Goal: Entertainment & Leisure: Consume media (video, audio)

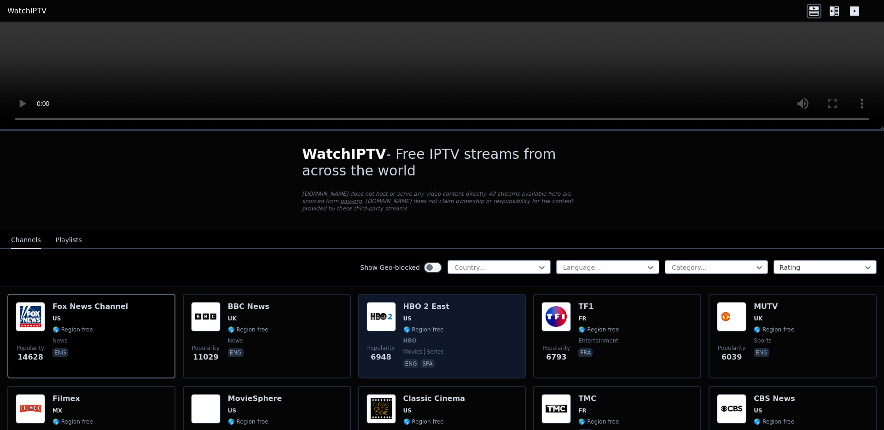
click at [375, 323] on img at bounding box center [380, 316] width 29 height 29
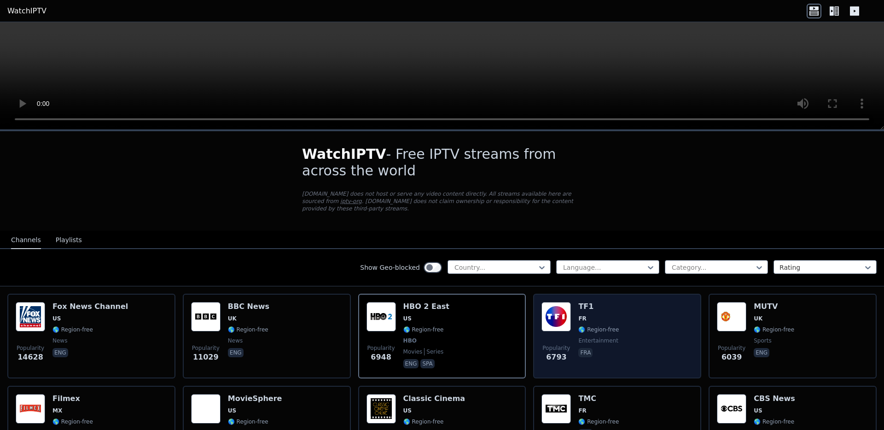
click at [563, 326] on img at bounding box center [555, 316] width 29 height 29
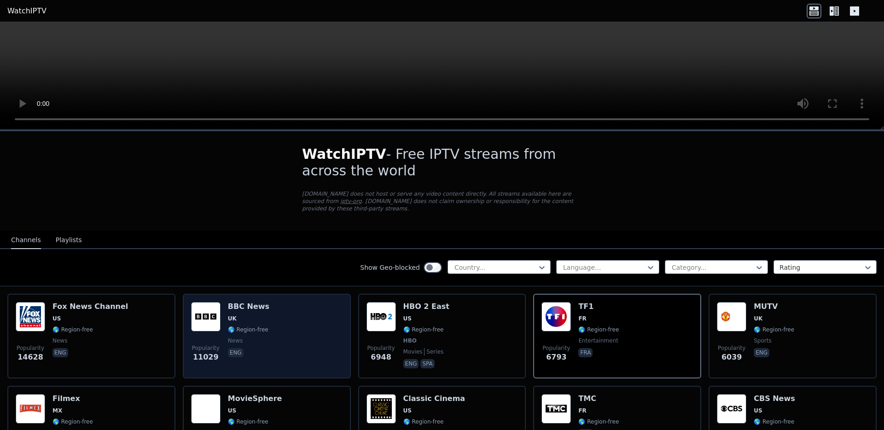
click at [230, 319] on span "UK" at bounding box center [232, 318] width 9 height 7
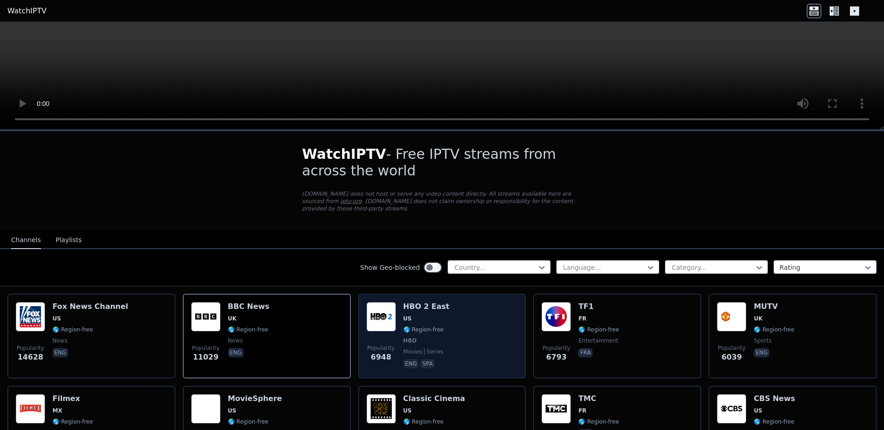
click at [369, 329] on img at bounding box center [380, 316] width 29 height 29
click at [382, 305] on img at bounding box center [380, 316] width 29 height 29
click at [383, 304] on img at bounding box center [380, 316] width 29 height 29
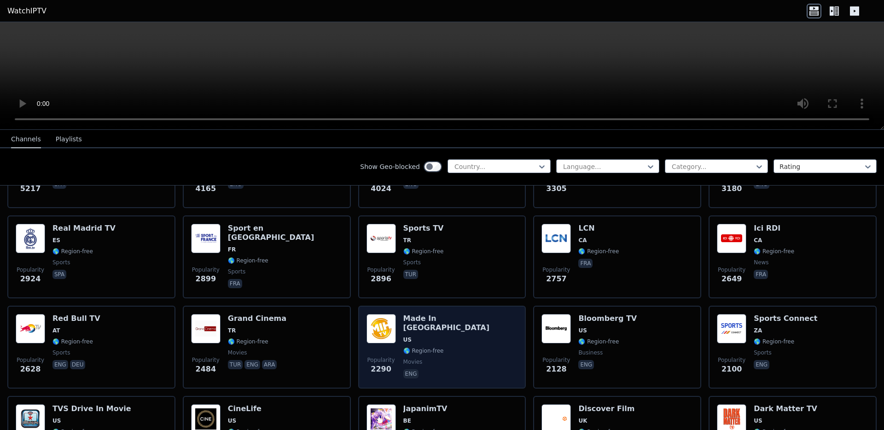
scroll to position [297, 0]
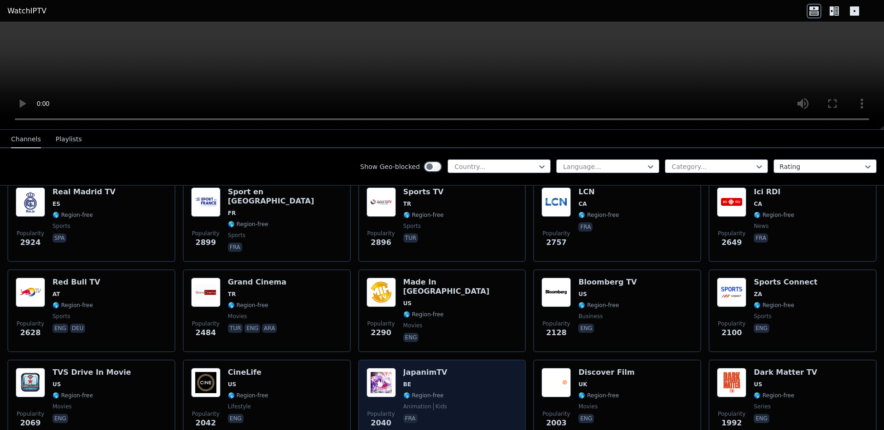
click at [392, 391] on img at bounding box center [380, 382] width 29 height 29
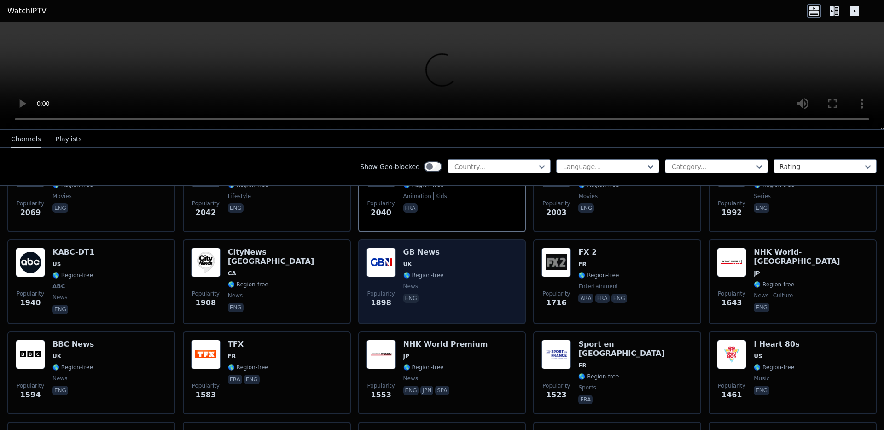
scroll to position [637, 0]
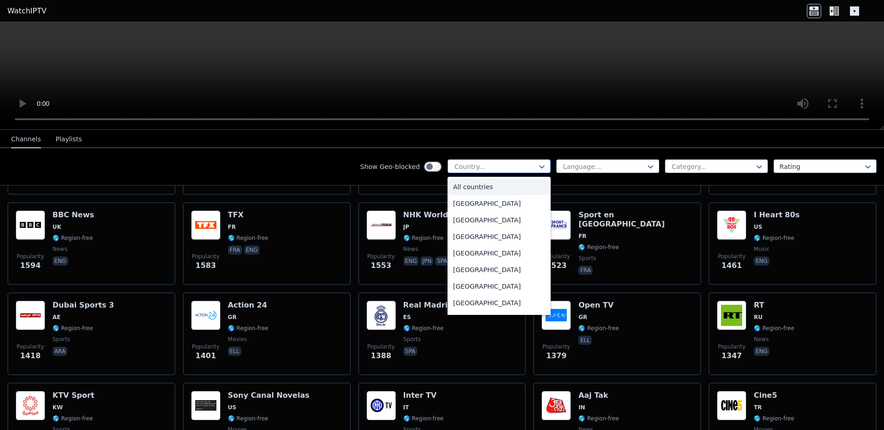
click at [527, 168] on div at bounding box center [495, 166] width 84 height 9
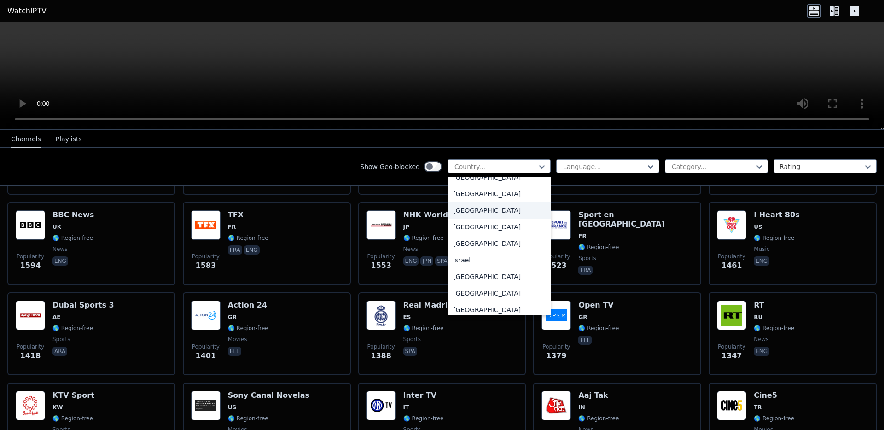
scroll to position [1365, 0]
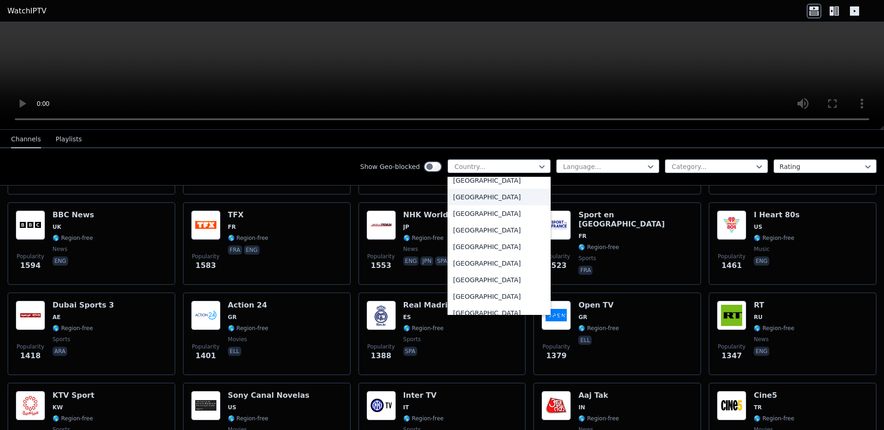
click at [473, 205] on div "[GEOGRAPHIC_DATA]" at bounding box center [498, 197] width 103 height 17
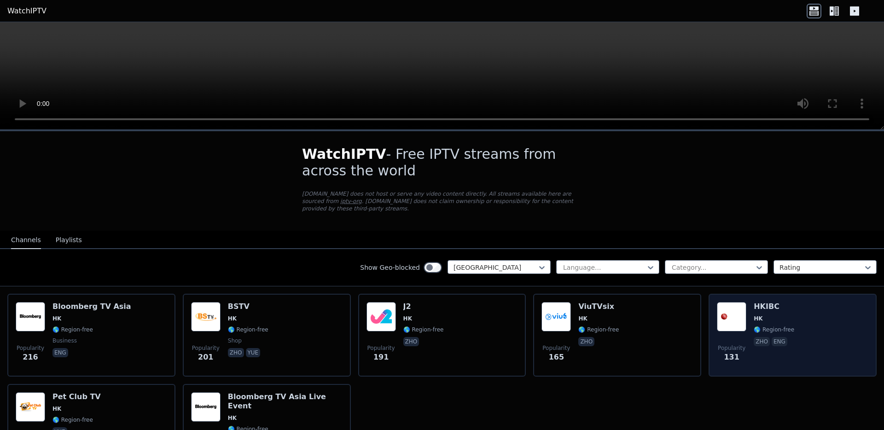
click at [719, 319] on img at bounding box center [731, 316] width 29 height 29
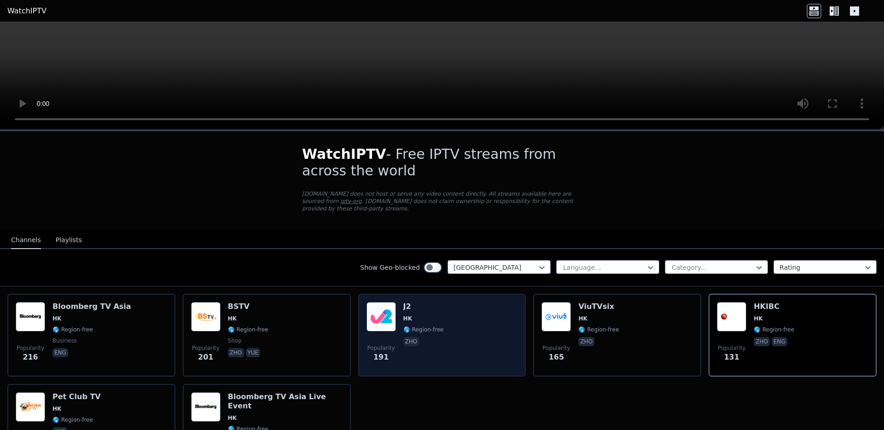
click at [386, 320] on img at bounding box center [380, 316] width 29 height 29
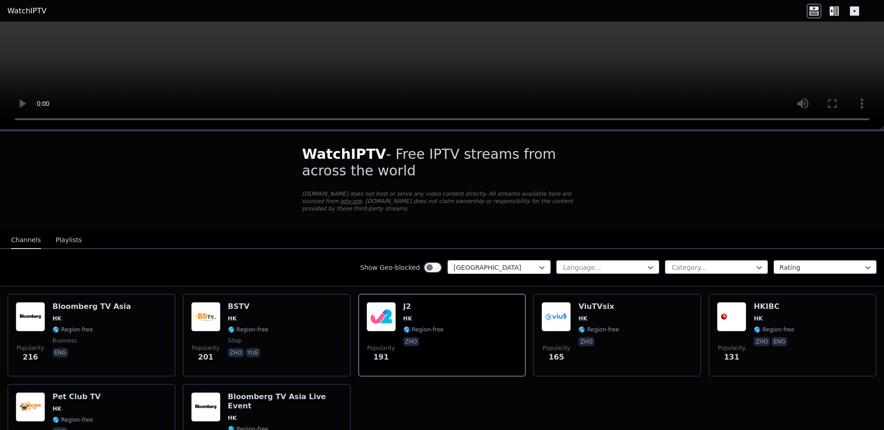
click at [502, 261] on div "[GEOGRAPHIC_DATA]" at bounding box center [498, 267] width 103 height 14
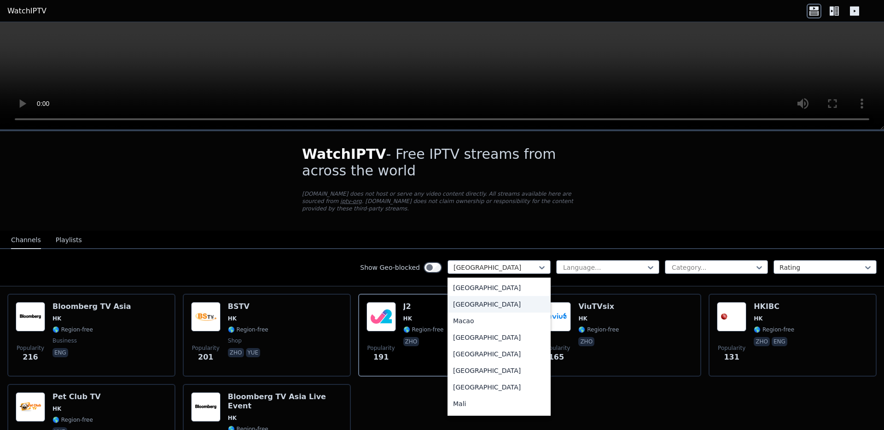
scroll to position [1846, 0]
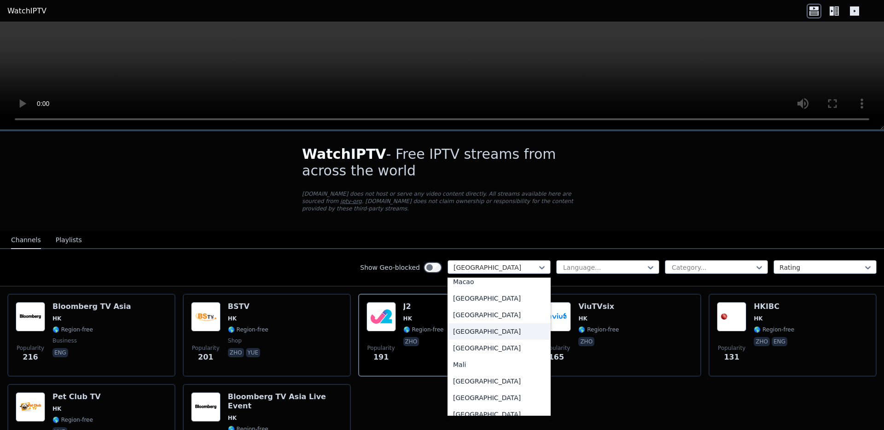
click at [471, 335] on div "[GEOGRAPHIC_DATA]" at bounding box center [498, 331] width 103 height 17
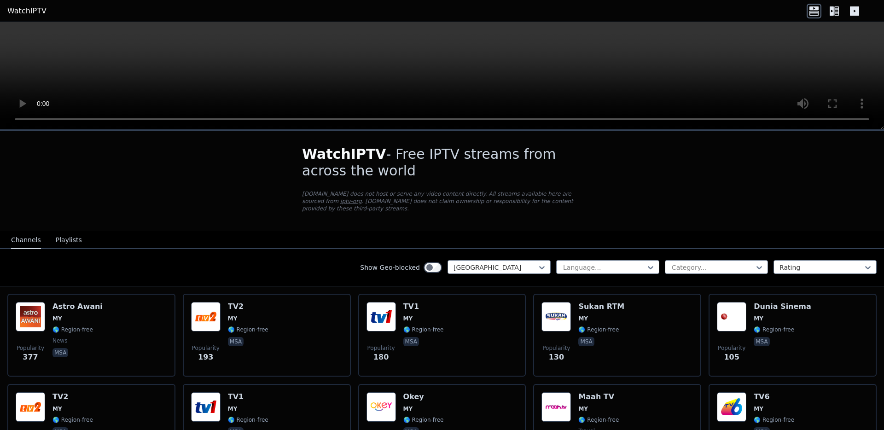
scroll to position [93, 0]
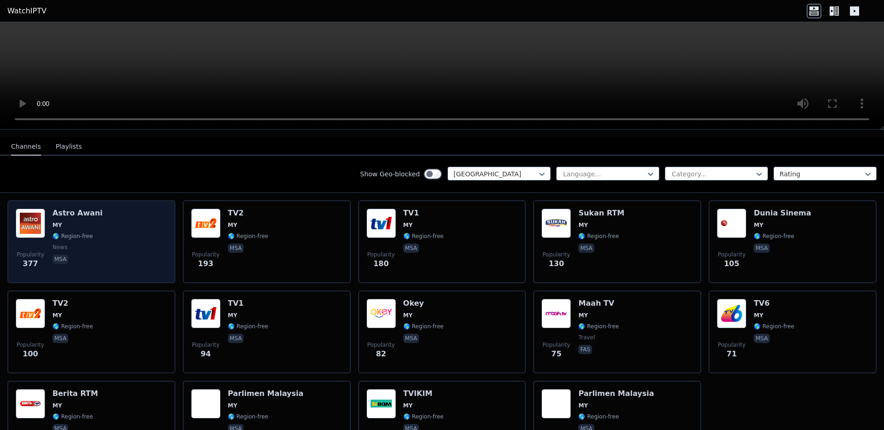
click at [123, 236] on div "Popularity 377 Astro Awani MY 🌎 Region-free news msa" at bounding box center [91, 242] width 151 height 66
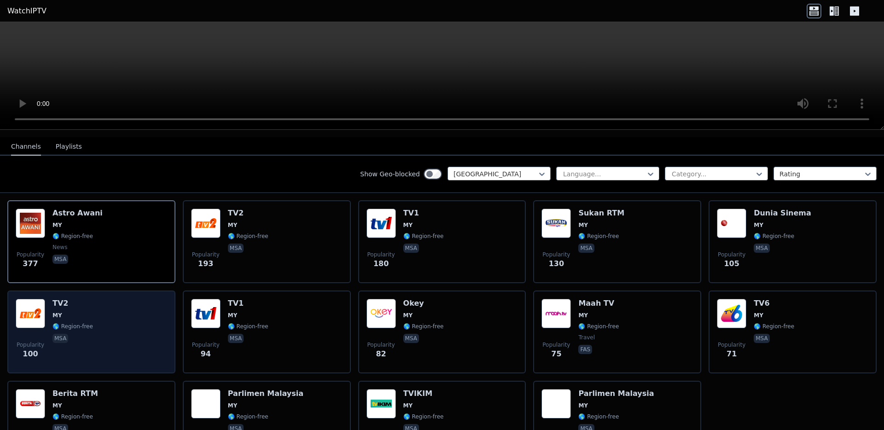
click at [139, 315] on div "Popularity 100 TV2 MY 🌎 Region-free msa" at bounding box center [91, 332] width 151 height 66
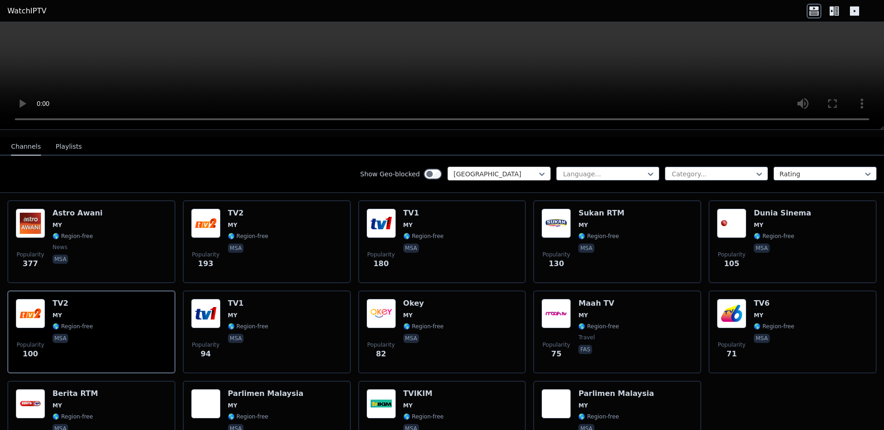
click at [496, 177] on div at bounding box center [495, 173] width 84 height 9
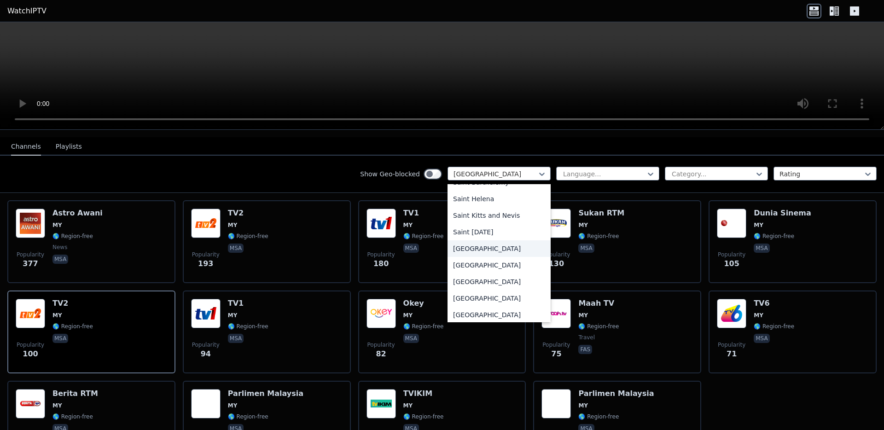
scroll to position [2700, 0]
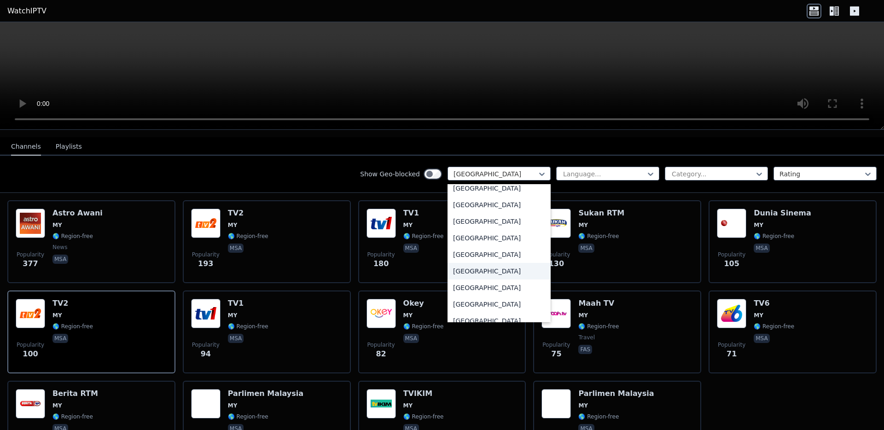
click at [464, 269] on div "[GEOGRAPHIC_DATA]" at bounding box center [498, 271] width 103 height 17
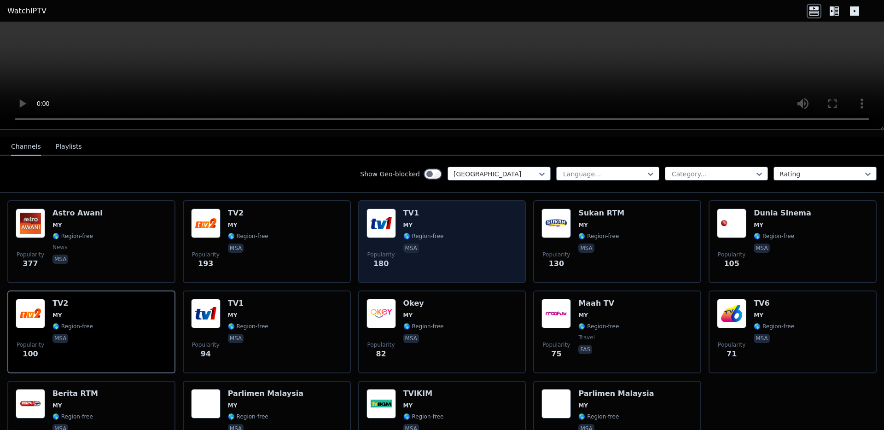
scroll to position [77, 0]
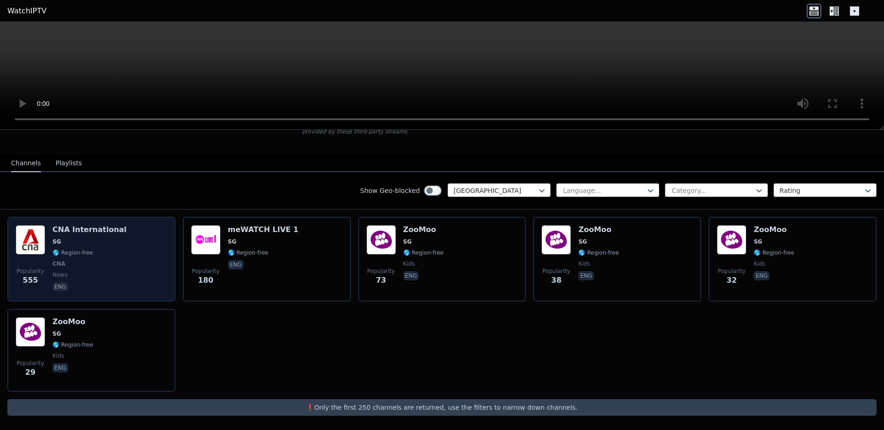
click at [113, 271] on span "news" at bounding box center [89, 274] width 74 height 7
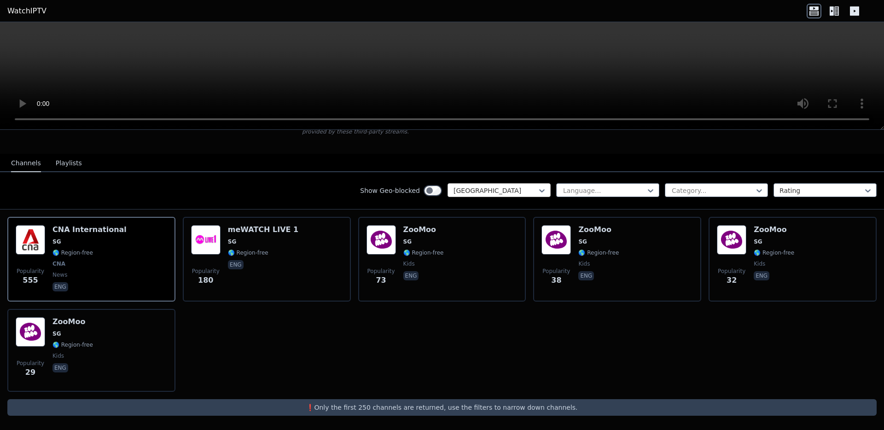
click at [499, 189] on div at bounding box center [495, 190] width 84 height 9
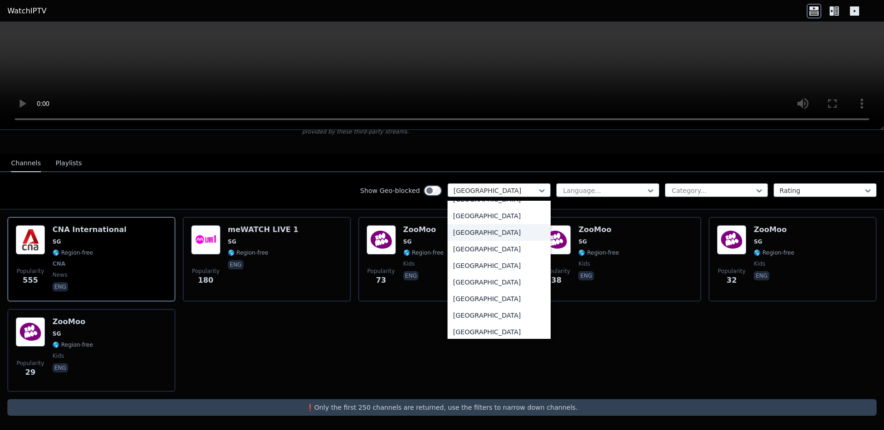
scroll to position [3031, 0]
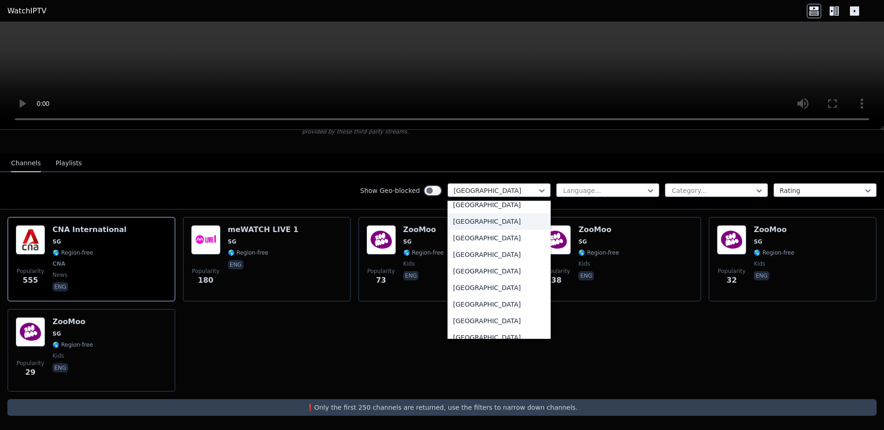
click at [482, 225] on div "[GEOGRAPHIC_DATA]" at bounding box center [498, 221] width 103 height 17
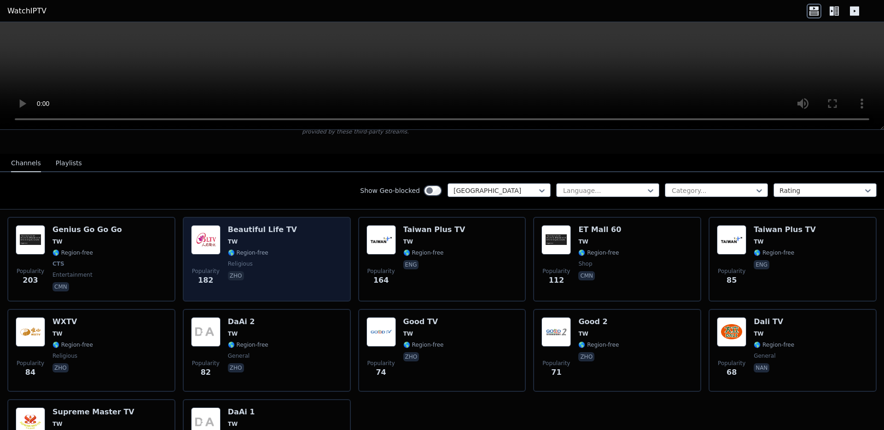
click at [228, 256] on div "Beautiful Life TV TW 🌎 Region-free religious zho" at bounding box center [262, 259] width 69 height 68
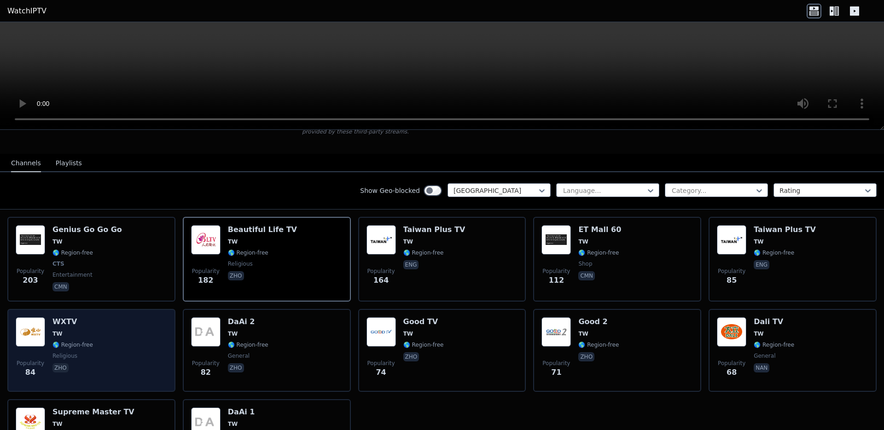
click at [90, 343] on div "Popularity 84 WXTV TW 🌎 Region-free religious zho" at bounding box center [91, 350] width 151 height 66
